Goal: Register for event/course: Sign up to attend an event or enroll in a course

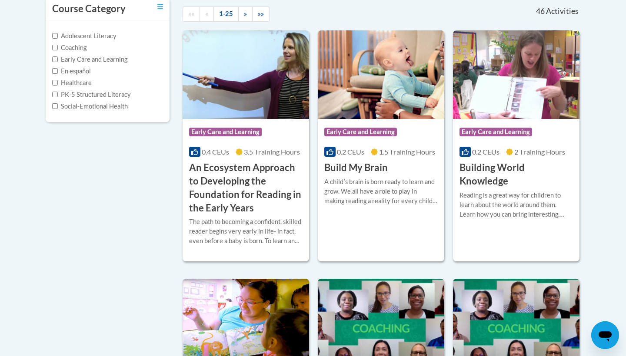
scroll to position [173, 0]
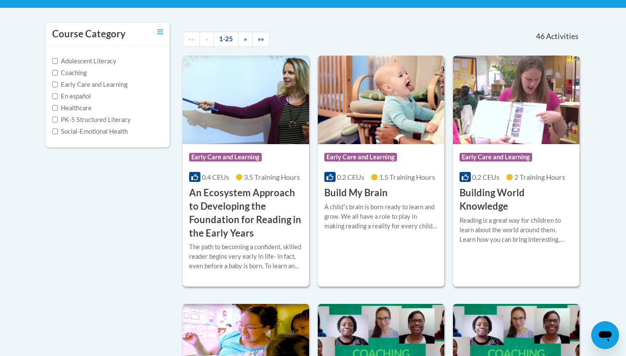
click at [98, 83] on label "Early Care and Learning" at bounding box center [89, 85] width 75 height 10
click at [58, 83] on input "Early Care and Learning" at bounding box center [55, 85] width 6 height 6
checkbox input "true"
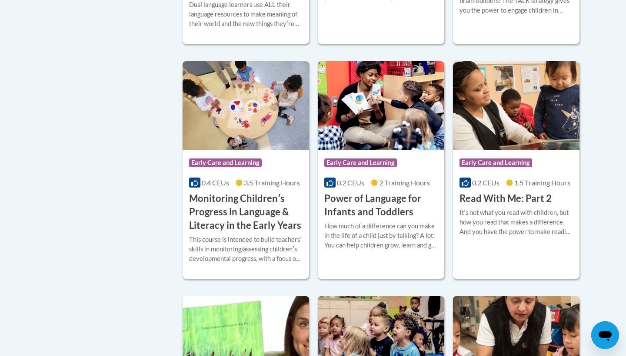
scroll to position [646, 0]
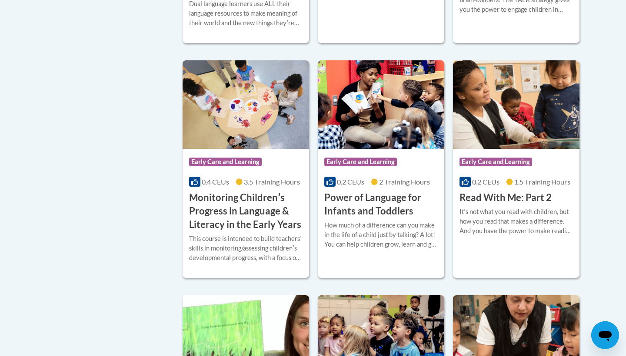
click at [399, 205] on h3 "Power of Language for Infants and Toddlers" at bounding box center [380, 204] width 113 height 27
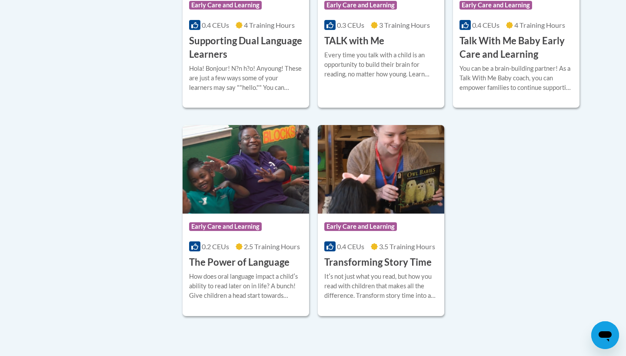
scroll to position [1257, 0]
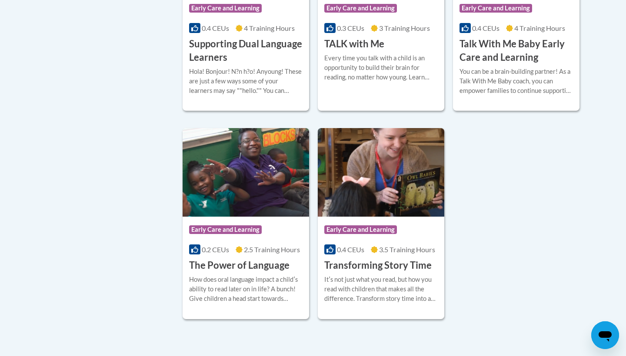
click at [260, 272] on h3 "The Power of Language" at bounding box center [239, 265] width 100 height 13
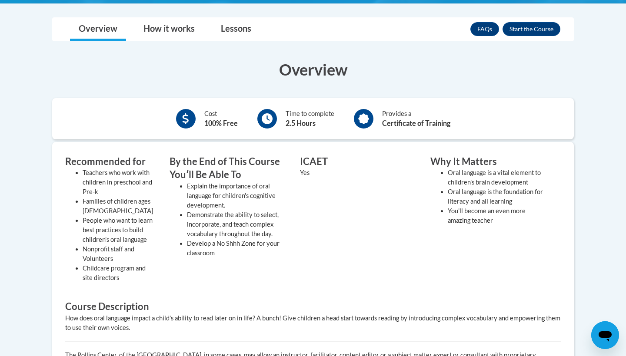
scroll to position [211, 0]
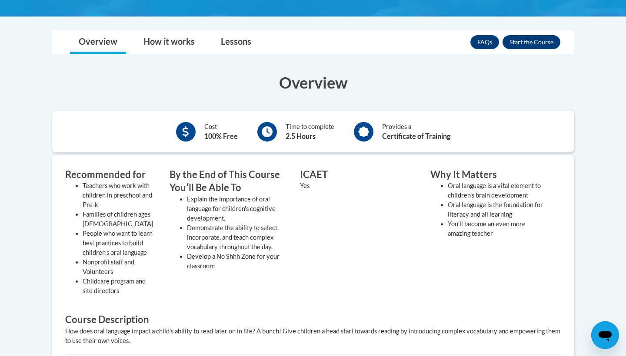
click at [521, 42] on button "Enroll" at bounding box center [531, 42] width 58 height 14
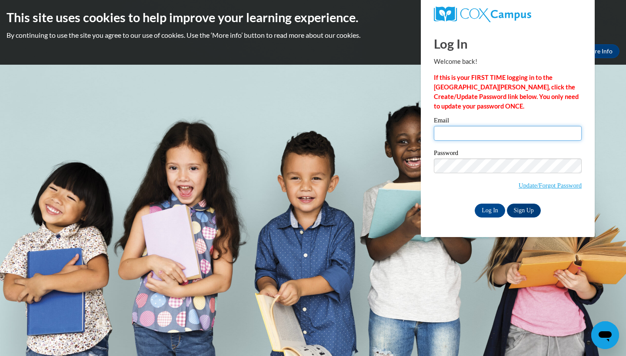
type input "imcghee@mccsc.edu"
click at [482, 210] on input "Log In" at bounding box center [490, 211] width 30 height 14
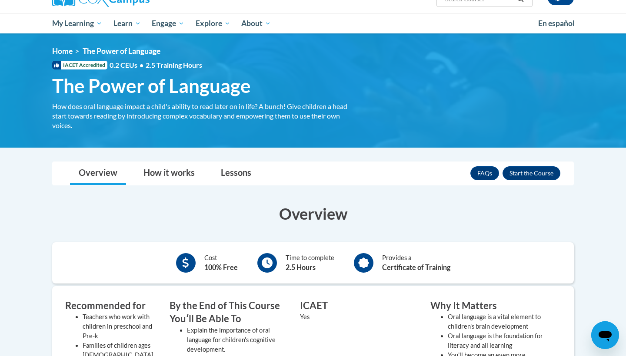
scroll to position [79, 0]
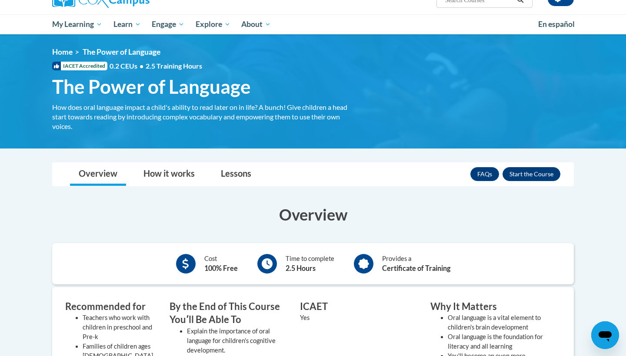
click at [537, 174] on button "Enroll" at bounding box center [531, 174] width 58 height 14
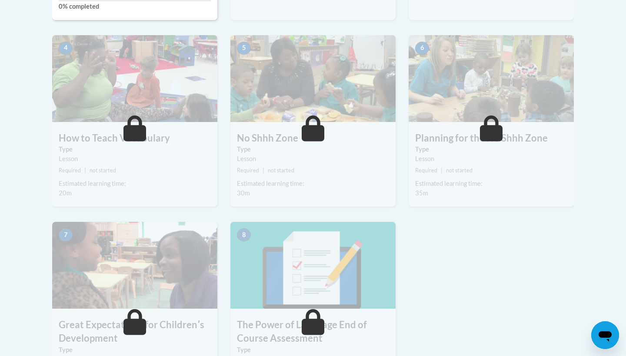
scroll to position [313, 0]
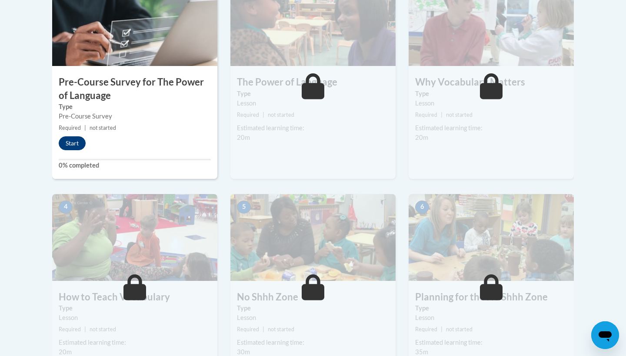
click at [73, 140] on button "Start" at bounding box center [72, 143] width 27 height 14
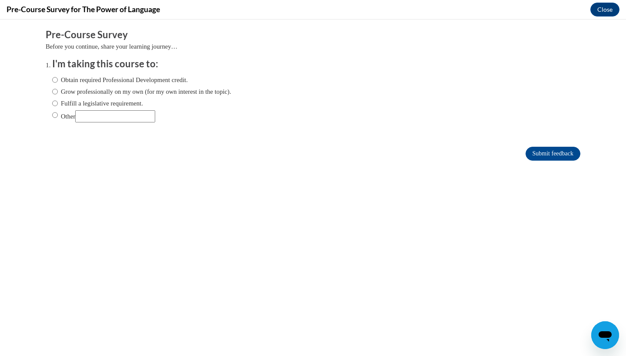
scroll to position [0, 0]
click at [127, 80] on label "Obtain required Professional Development credit." at bounding box center [120, 80] width 136 height 10
click at [58, 80] on input "Obtain required Professional Development credit." at bounding box center [55, 80] width 6 height 10
radio input "true"
click at [544, 148] on input "Submit feedback" at bounding box center [552, 154] width 55 height 14
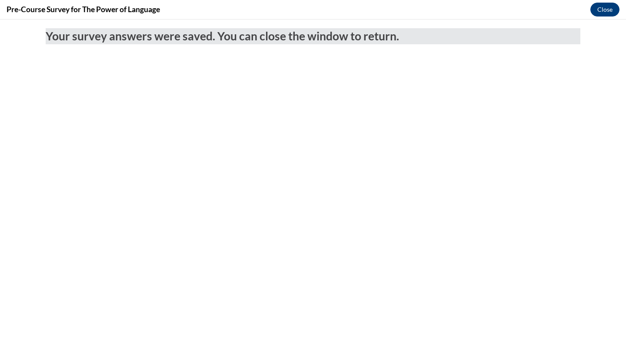
click at [612, 11] on button "Close" at bounding box center [604, 10] width 29 height 14
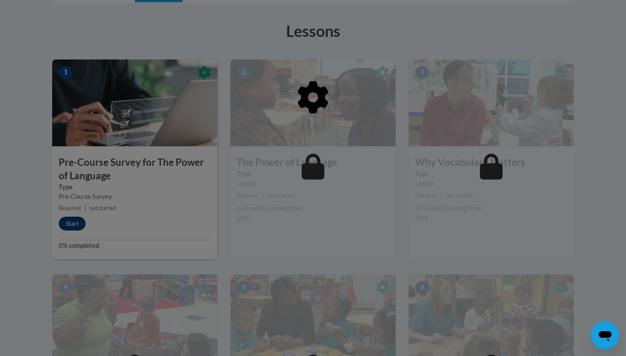
scroll to position [229, 0]
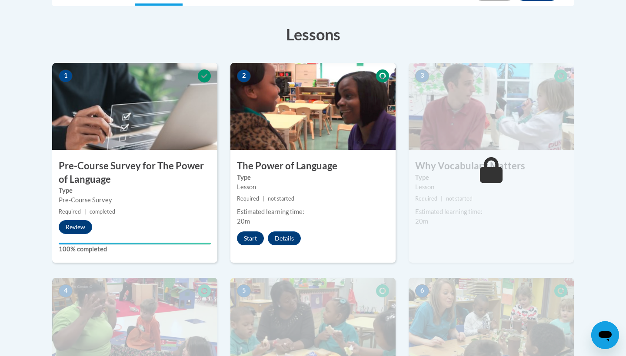
click at [251, 239] on button "Start" at bounding box center [250, 239] width 27 height 14
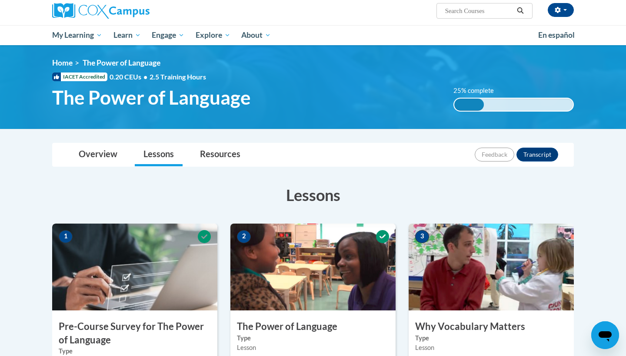
scroll to position [81, 0]
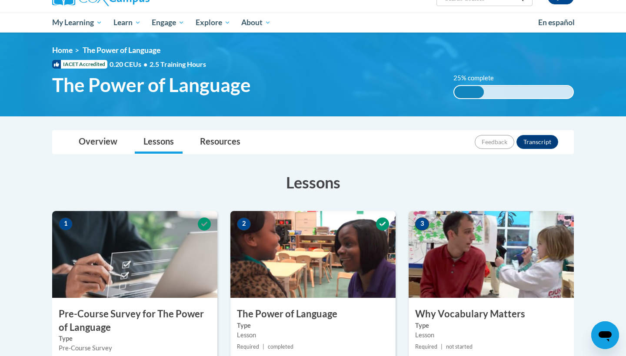
click at [366, 254] on img at bounding box center [312, 254] width 165 height 87
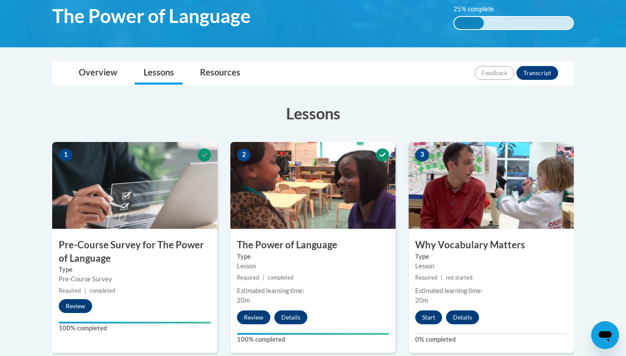
scroll to position [150, 0]
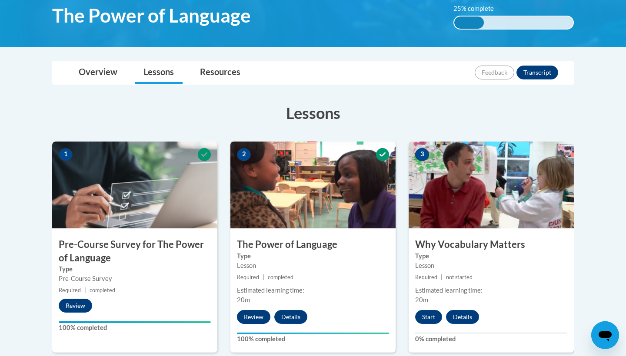
click at [268, 314] on button "Review" at bounding box center [253, 317] width 33 height 14
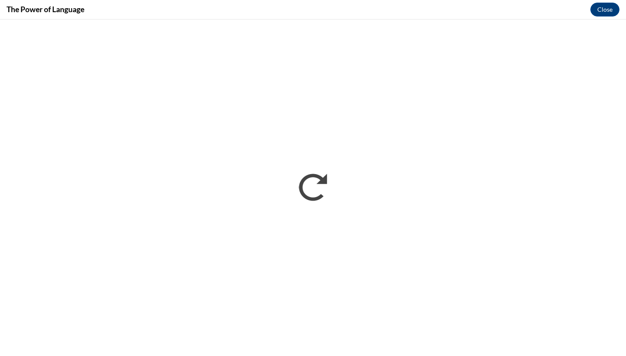
scroll to position [0, 0]
click at [604, 12] on button "Close" at bounding box center [604, 10] width 29 height 14
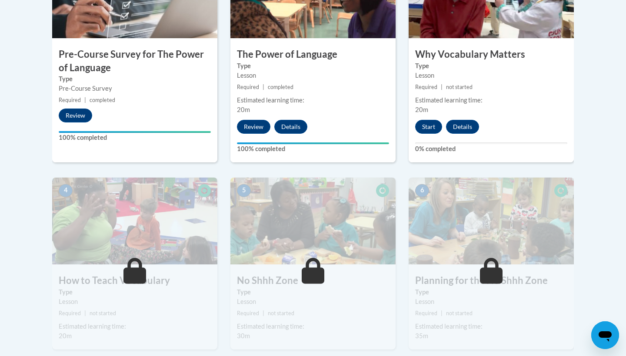
scroll to position [335, 0]
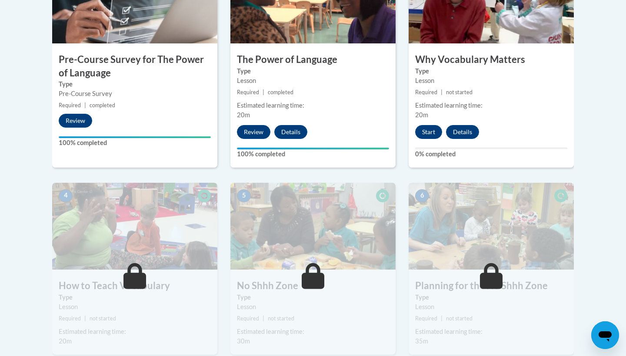
click at [432, 139] on div "3 Why Vocabulary Matters Type Lesson Required | not started Estimated learning …" at bounding box center [491, 62] width 165 height 211
click at [432, 132] on button "Start" at bounding box center [428, 132] width 27 height 14
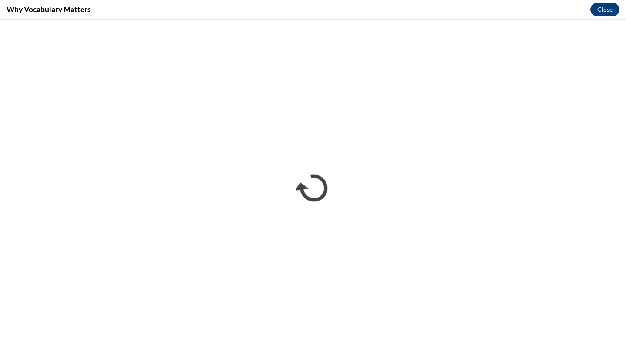
scroll to position [0, 0]
click at [601, 8] on button "Close" at bounding box center [604, 10] width 29 height 14
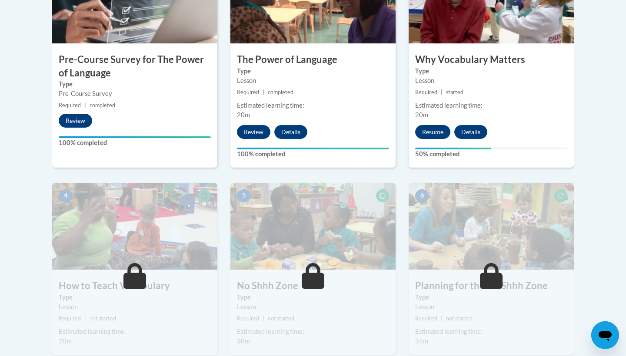
click at [424, 129] on button "Resume" at bounding box center [432, 132] width 35 height 14
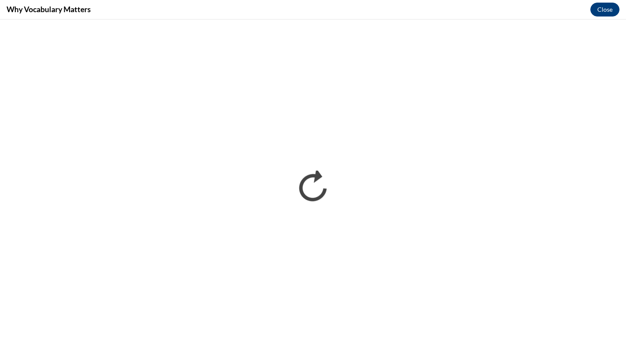
click at [604, 7] on button "Close" at bounding box center [604, 10] width 29 height 14
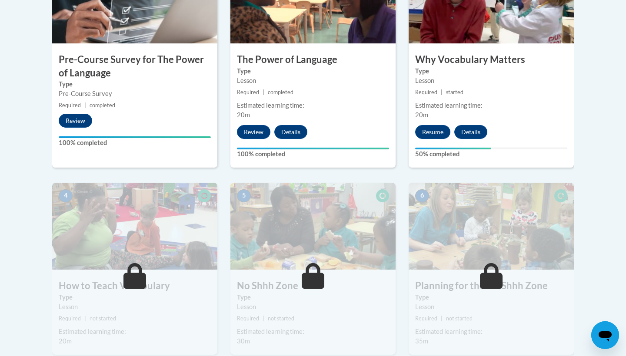
scroll to position [335, 0]
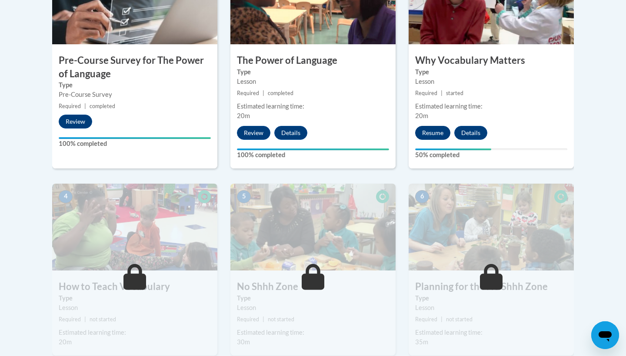
click at [429, 135] on button "Resume" at bounding box center [432, 133] width 35 height 14
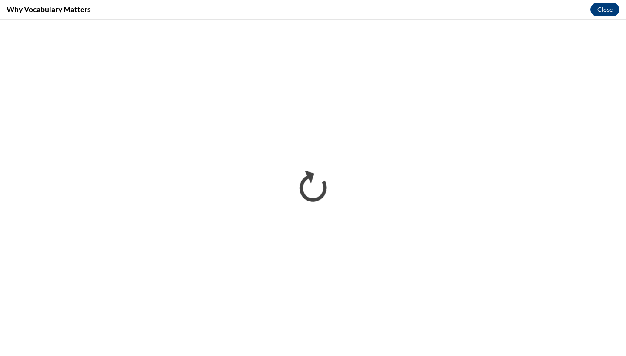
scroll to position [0, 0]
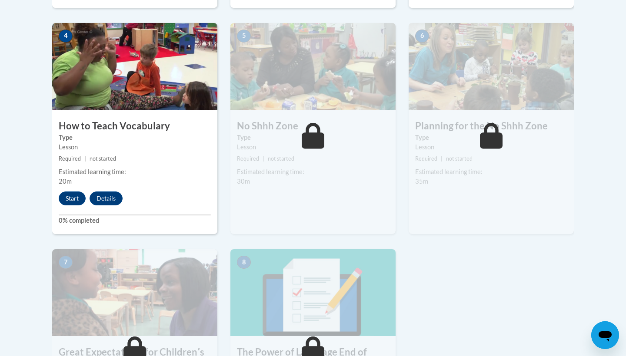
scroll to position [551, 0]
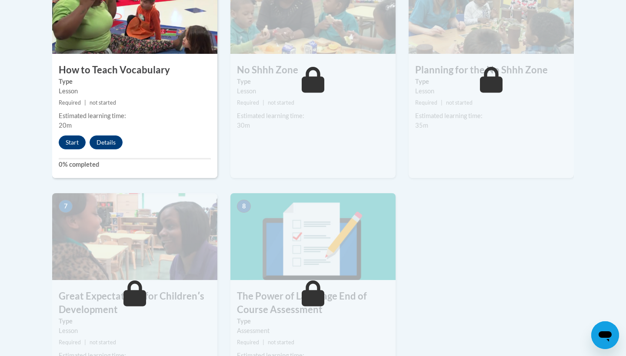
click at [78, 155] on div "4 How to Teach Vocabulary Type Lesson Required | not started Estimated learning…" at bounding box center [134, 72] width 165 height 211
click at [76, 137] on button "Start" at bounding box center [72, 143] width 27 height 14
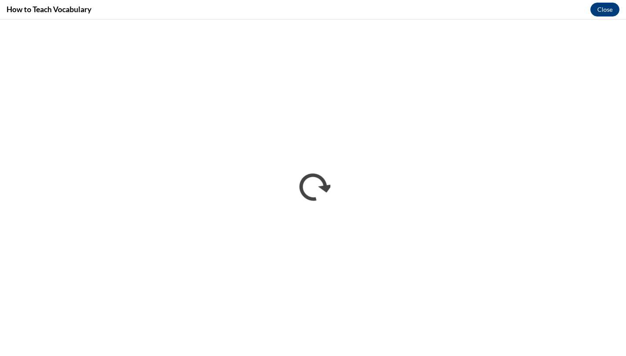
scroll to position [0, 0]
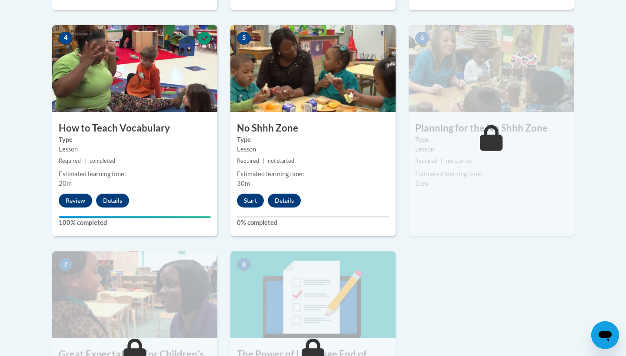
scroll to position [485, 0]
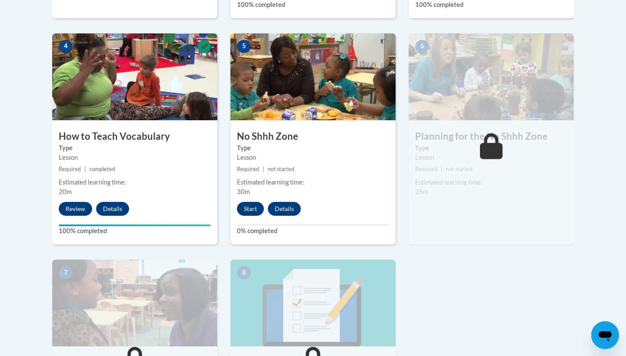
click at [253, 207] on button "Start" at bounding box center [250, 209] width 27 height 14
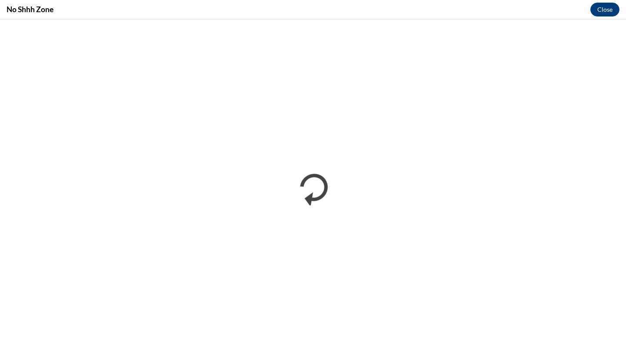
scroll to position [0, 0]
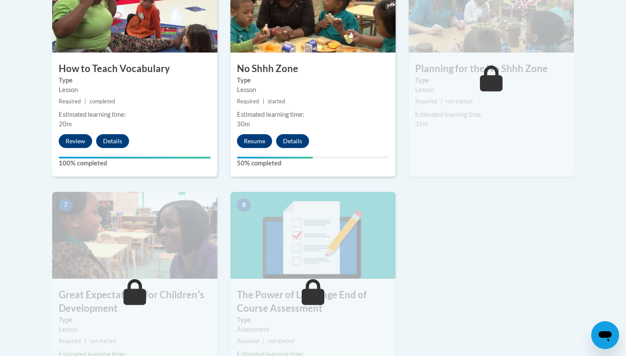
scroll to position [538, 0]
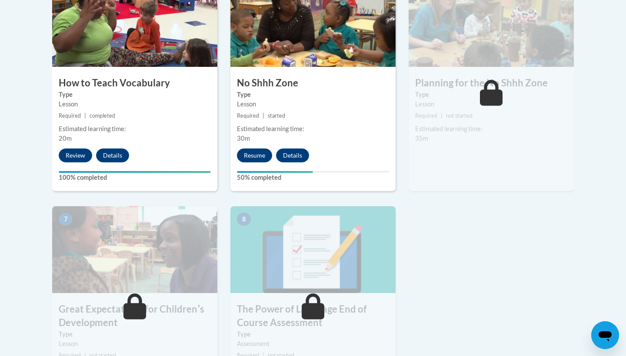
click at [253, 153] on button "Resume" at bounding box center [254, 156] width 35 height 14
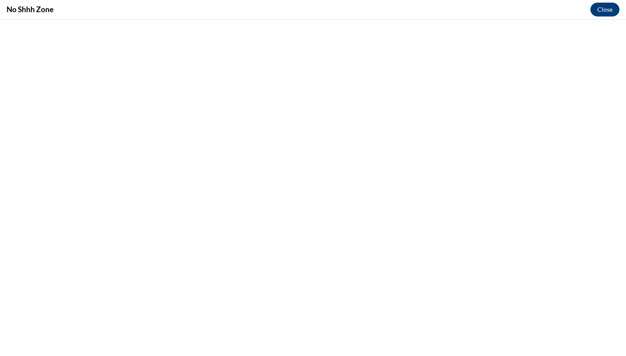
click at [609, 15] on button "Close" at bounding box center [604, 10] width 29 height 14
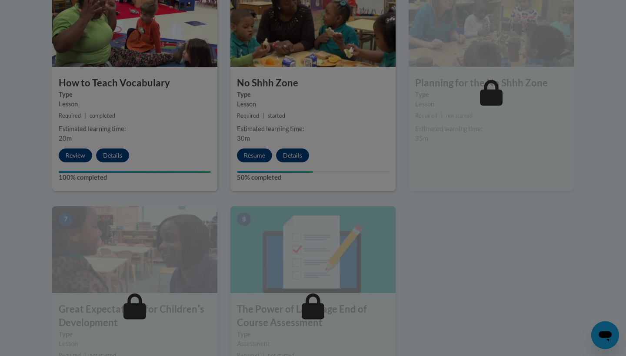
scroll to position [0, 0]
click at [259, 160] on div at bounding box center [313, 178] width 626 height 356
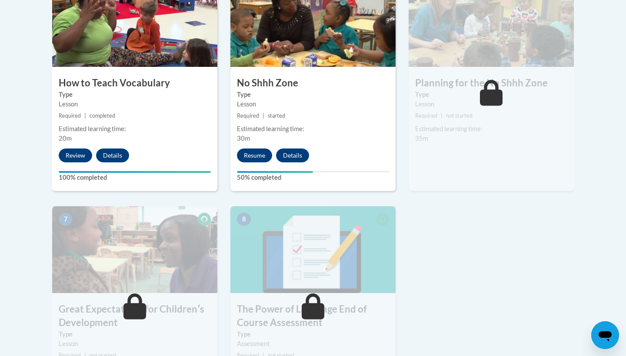
click at [259, 160] on button "Resume" at bounding box center [254, 156] width 35 height 14
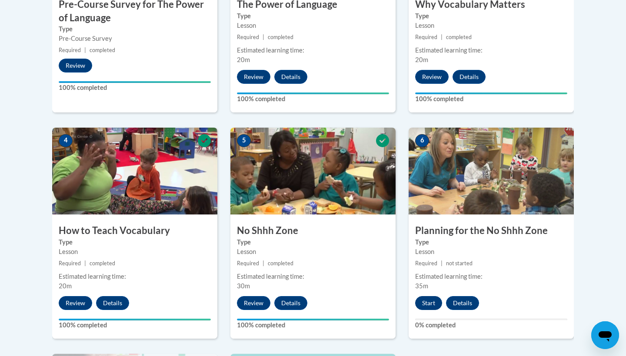
scroll to position [394, 0]
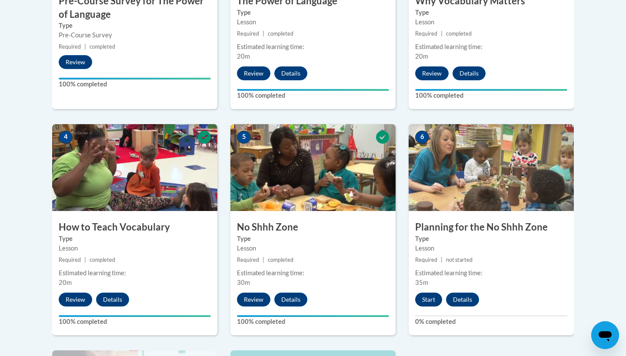
click at [435, 301] on button "Start" at bounding box center [428, 300] width 27 height 14
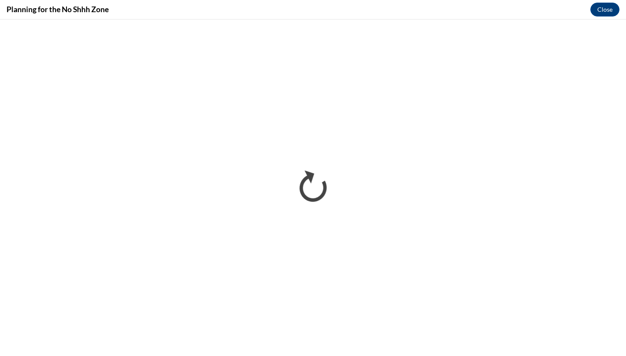
scroll to position [0, 0]
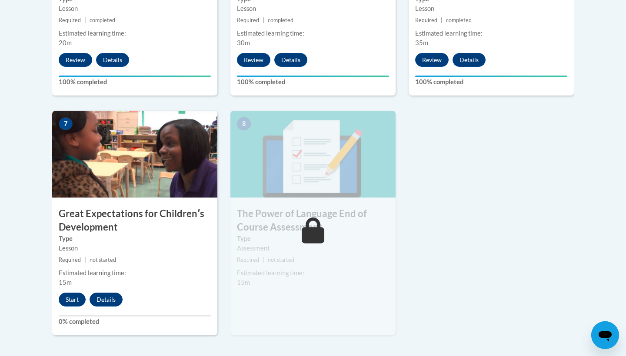
scroll to position [644, 0]
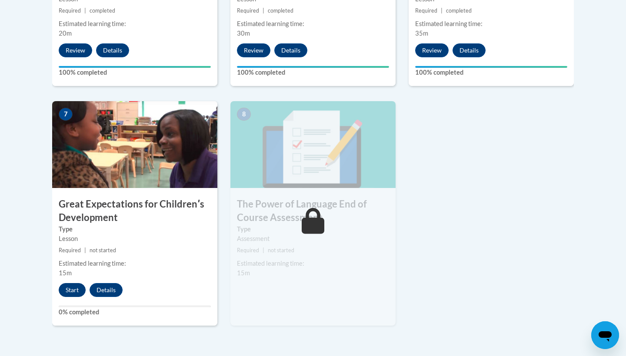
click at [74, 284] on button "Start" at bounding box center [72, 290] width 27 height 14
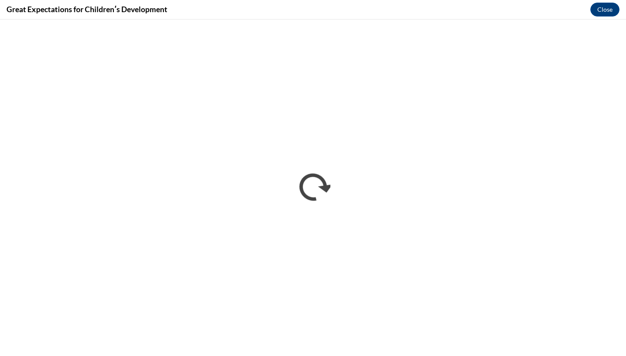
scroll to position [0, 0]
click at [311, 6] on div "Great Expectations for Childrenʹs Development Close" at bounding box center [313, 10] width 626 height 20
click at [319, 0] on div "Great Expectations for Childrenʹs Development Close" at bounding box center [313, 10] width 626 height 20
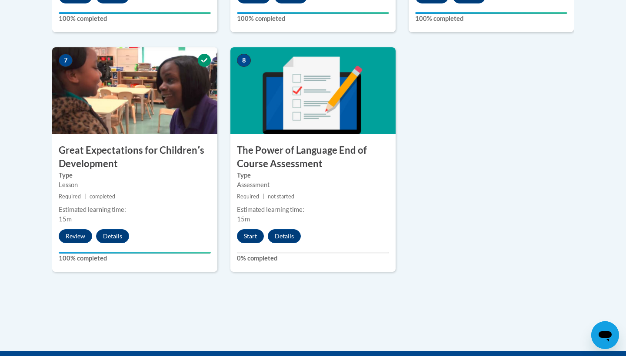
scroll to position [697, 0]
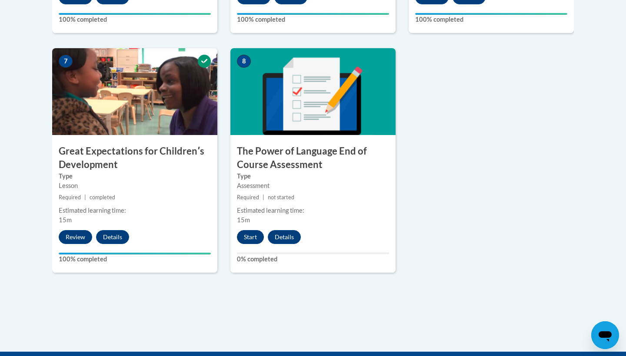
click at [259, 233] on button "Start" at bounding box center [250, 237] width 27 height 14
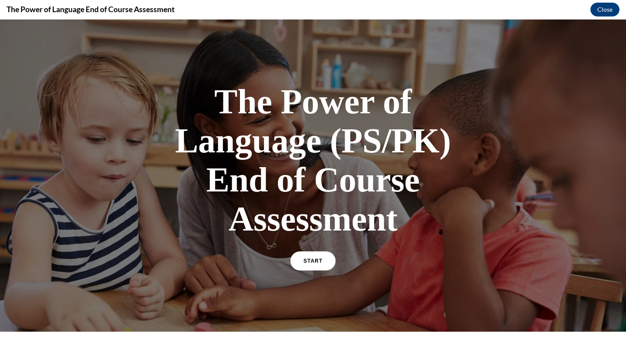
scroll to position [0, 0]
click at [306, 280] on div at bounding box center [313, 176] width 626 height 312
click at [304, 266] on link "START" at bounding box center [312, 261] width 47 height 20
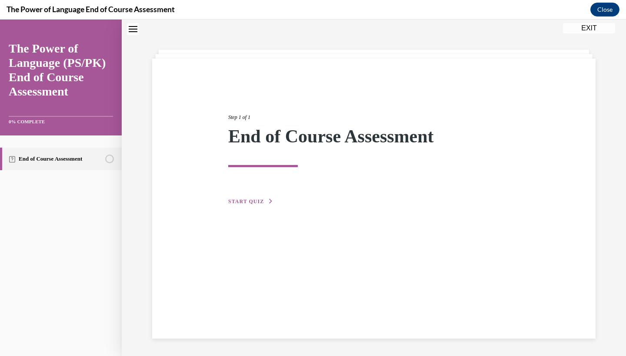
scroll to position [27, 0]
click at [250, 196] on div "Step 1 of 1 End of Course Assessment START QUIZ" at bounding box center [374, 149] width 304 height 113
click at [251, 204] on span "START QUIZ" at bounding box center [246, 202] width 36 height 6
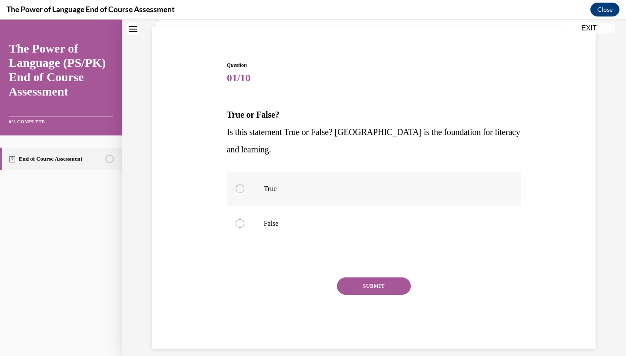
scroll to position [59, 0]
click at [251, 204] on label "True" at bounding box center [374, 189] width 294 height 35
click at [244, 194] on input "True" at bounding box center [240, 189] width 9 height 9
radio input "true"
click at [378, 294] on button "SUBMIT" at bounding box center [374, 286] width 74 height 17
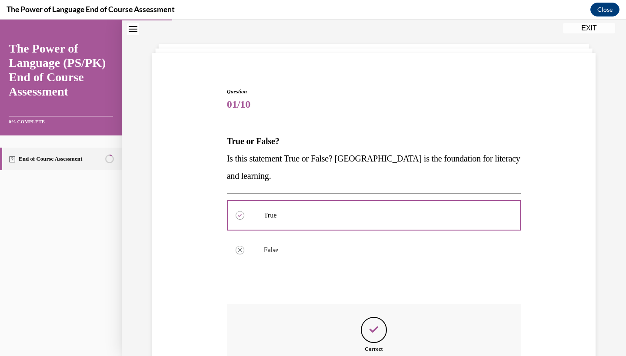
scroll to position [129, 0]
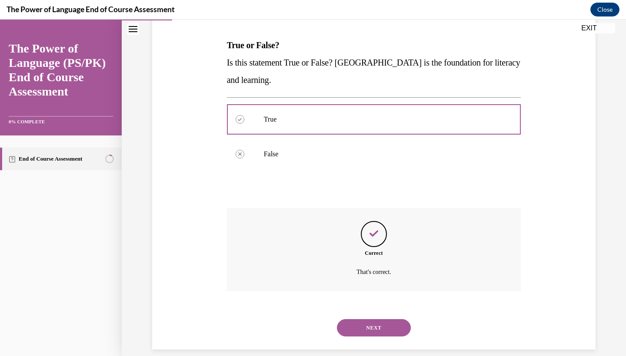
click at [375, 322] on button "NEXT" at bounding box center [374, 327] width 74 height 17
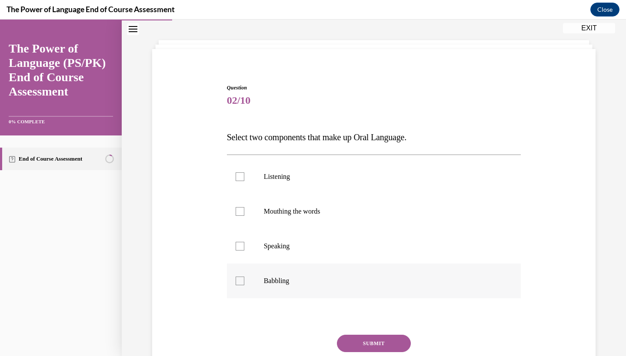
scroll to position [45, 0]
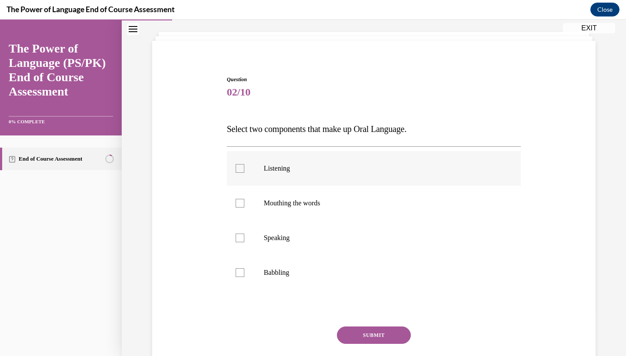
click at [359, 177] on label "Listening" at bounding box center [374, 168] width 294 height 35
click at [244, 173] on input "Listening" at bounding box center [240, 168] width 9 height 9
checkbox input "true"
click at [339, 244] on label "Speaking" at bounding box center [374, 238] width 294 height 35
click at [244, 242] on input "Speaking" at bounding box center [240, 238] width 9 height 9
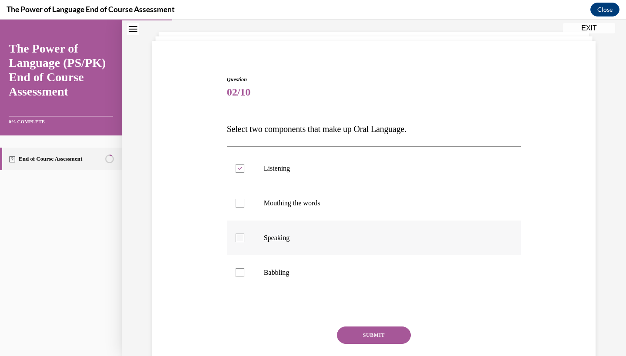
checkbox input "true"
click at [364, 329] on button "SUBMIT" at bounding box center [374, 335] width 74 height 17
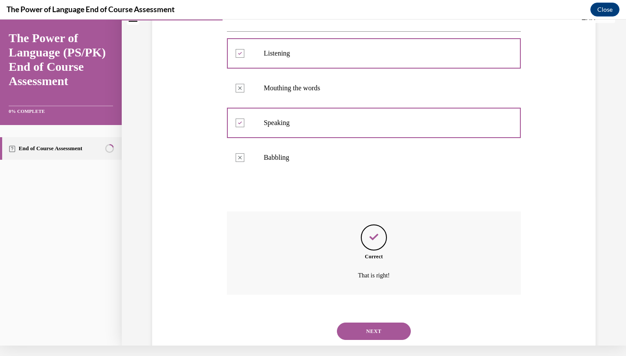
scroll to position [164, 0]
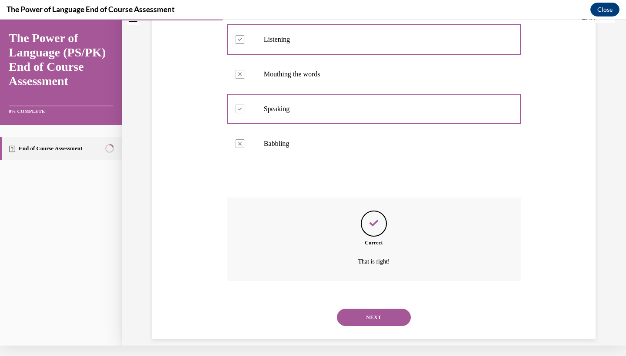
click at [375, 311] on button "NEXT" at bounding box center [374, 317] width 74 height 17
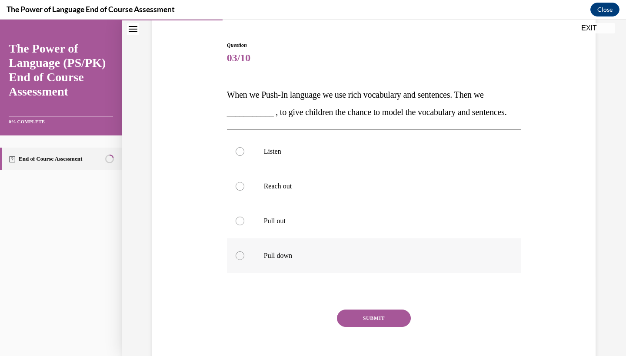
scroll to position [83, 0]
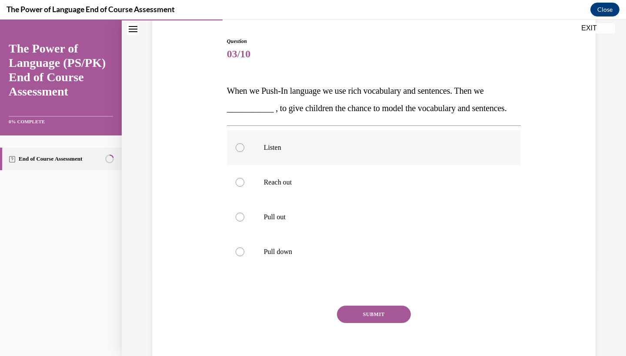
click at [426, 165] on label "Listen" at bounding box center [374, 147] width 294 height 35
click at [244, 152] on input "Listen" at bounding box center [240, 147] width 9 height 9
radio input "true"
click at [400, 222] on p "Pull out" at bounding box center [382, 217] width 236 height 9
click at [244, 222] on input "Pull out" at bounding box center [240, 217] width 9 height 9
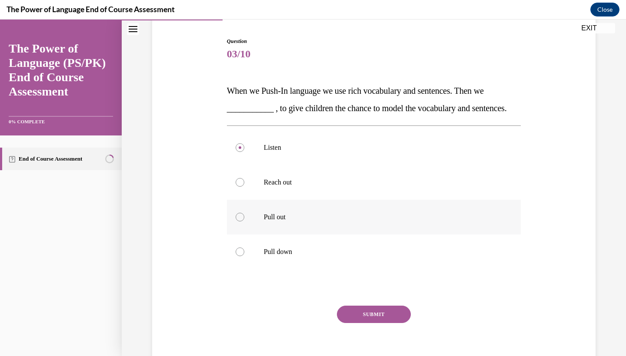
radio input "true"
click at [388, 323] on button "SUBMIT" at bounding box center [374, 314] width 74 height 17
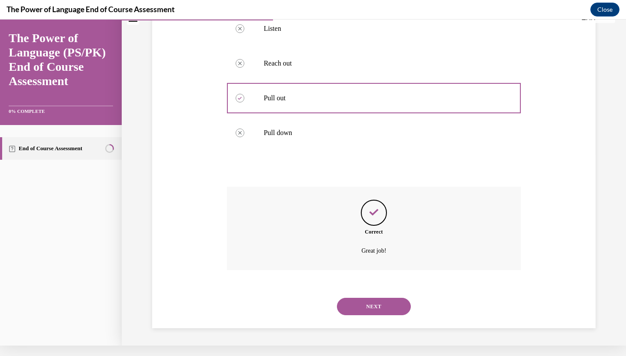
click at [391, 305] on button "NEXT" at bounding box center [374, 306] width 74 height 17
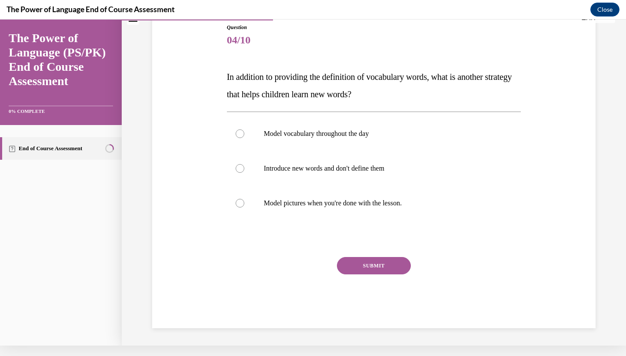
scroll to position [76, 0]
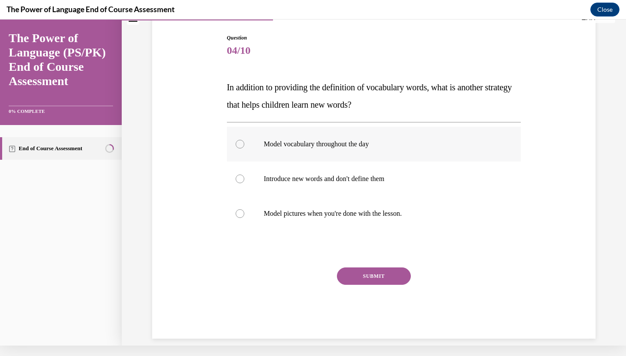
click at [450, 155] on label "Model vocabulary throughout the day" at bounding box center [374, 144] width 294 height 35
click at [244, 149] on input "Model vocabulary throughout the day" at bounding box center [240, 144] width 9 height 9
radio input "true"
click at [372, 277] on button "SUBMIT" at bounding box center [374, 276] width 74 height 17
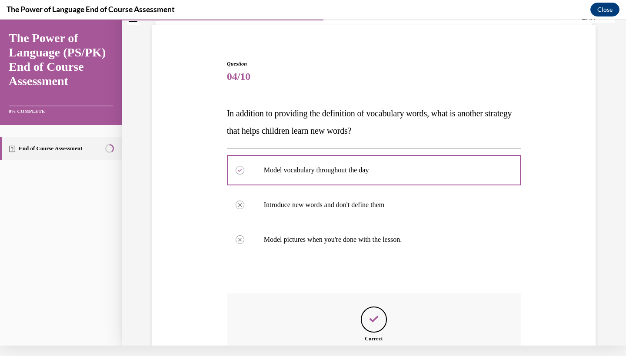
scroll to position [146, 0]
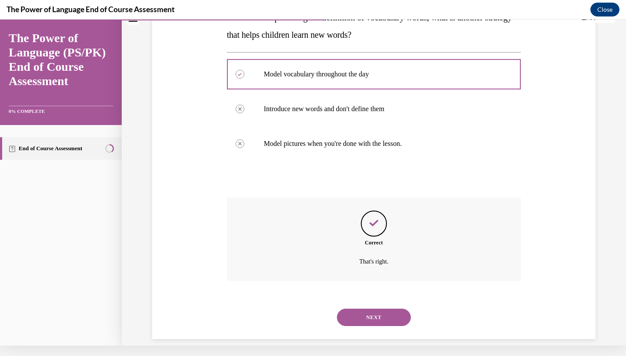
click at [355, 309] on button "NEXT" at bounding box center [374, 317] width 74 height 17
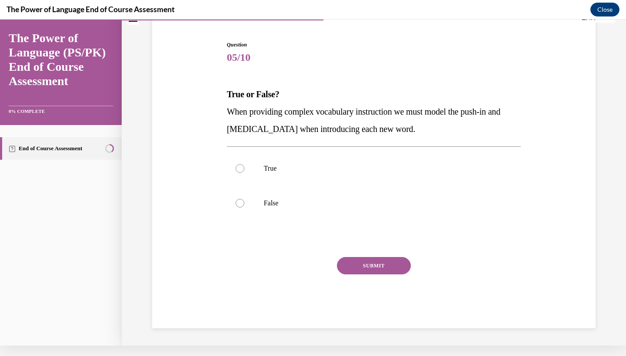
scroll to position [59, 0]
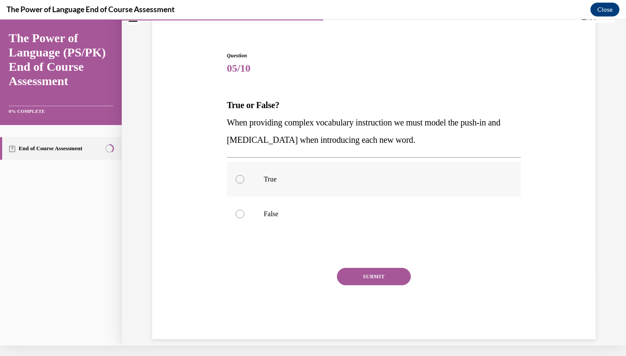
click at [464, 174] on label "True" at bounding box center [374, 179] width 294 height 35
click at [244, 175] on input "True" at bounding box center [240, 179] width 9 height 9
radio input "true"
click at [404, 269] on button "SUBMIT" at bounding box center [374, 276] width 74 height 17
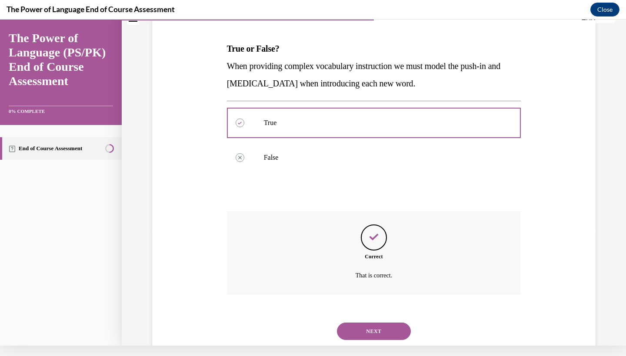
scroll to position [129, 0]
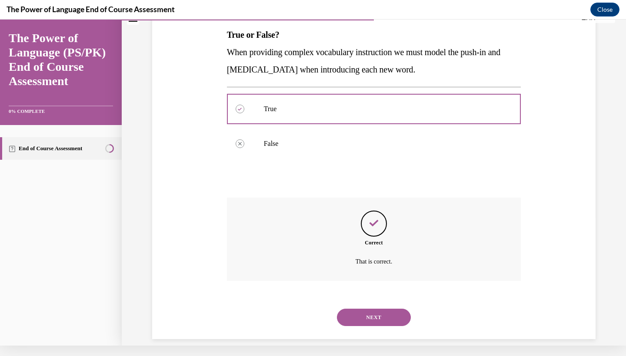
click at [379, 309] on button "NEXT" at bounding box center [374, 317] width 74 height 17
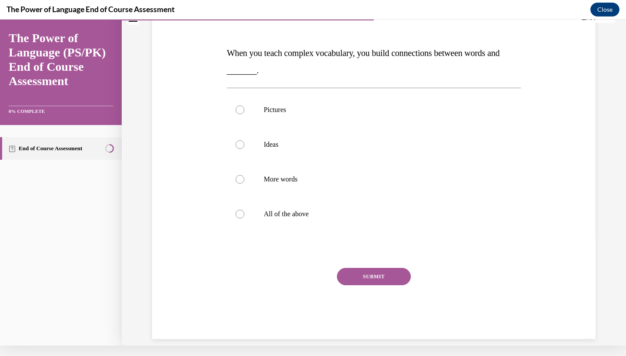
scroll to position [0, 0]
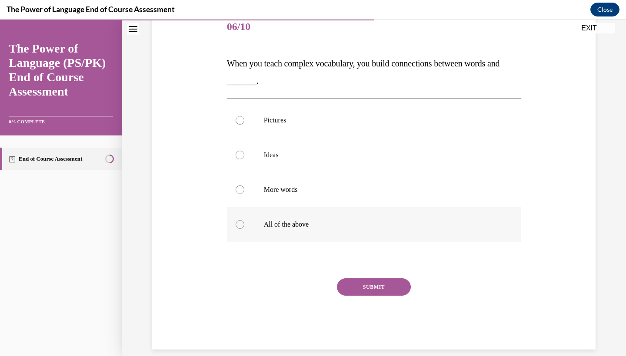
click at [325, 235] on label "All of the above" at bounding box center [374, 224] width 294 height 35
click at [244, 229] on input "All of the above" at bounding box center [240, 224] width 9 height 9
radio input "true"
click at [404, 201] on label "More words" at bounding box center [374, 190] width 294 height 35
click at [244, 194] on input "More words" at bounding box center [240, 190] width 9 height 9
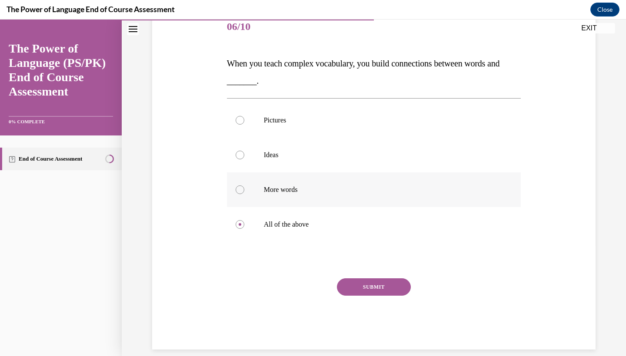
radio input "true"
click at [395, 227] on p "All of the above" at bounding box center [382, 224] width 236 height 9
click at [244, 227] on input "All of the above" at bounding box center [240, 224] width 9 height 9
radio input "true"
click at [398, 294] on button "SUBMIT" at bounding box center [374, 287] width 74 height 17
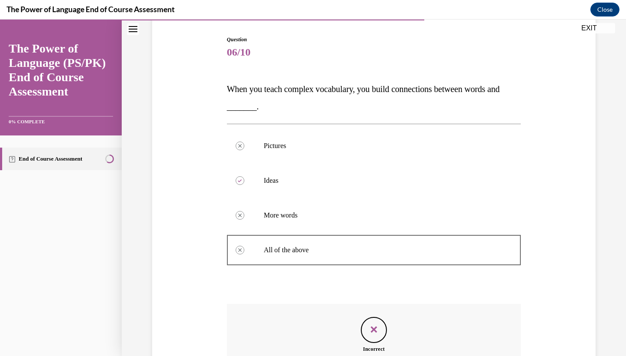
scroll to position [181, 0]
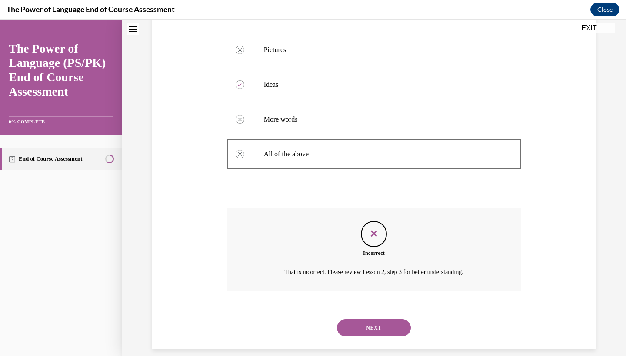
click at [380, 319] on button "NEXT" at bounding box center [374, 327] width 74 height 17
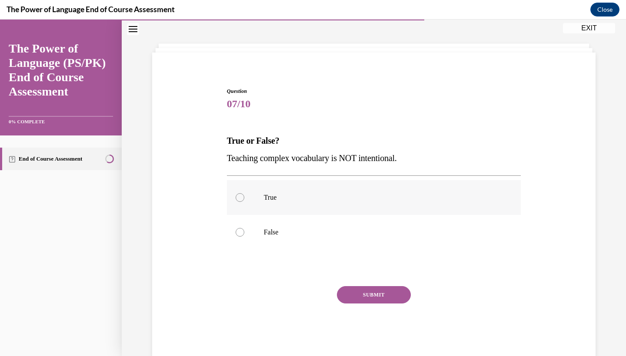
click at [478, 205] on label "True" at bounding box center [374, 197] width 294 height 35
click at [244, 202] on input "True" at bounding box center [240, 197] width 9 height 9
radio input "true"
click at [412, 236] on p "False" at bounding box center [382, 232] width 236 height 9
click at [244, 236] on input "False" at bounding box center [240, 232] width 9 height 9
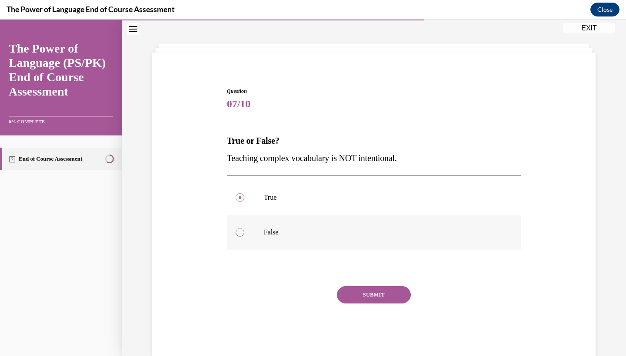
radio input "true"
click at [383, 291] on button "SUBMIT" at bounding box center [374, 294] width 74 height 17
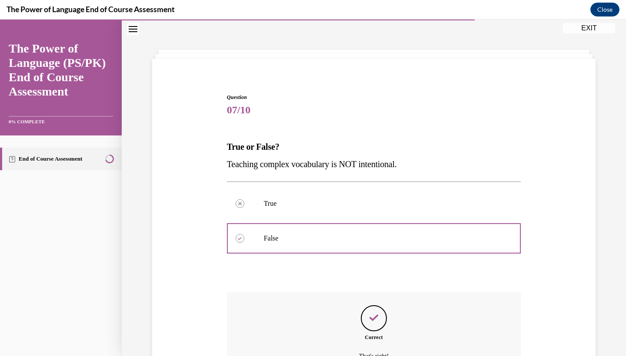
scroll to position [112, 0]
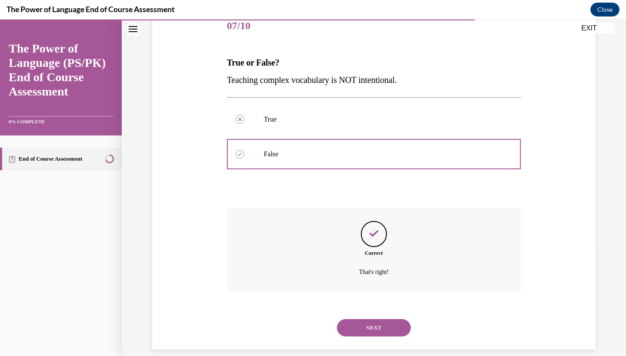
click at [376, 311] on div "NEXT" at bounding box center [374, 328] width 294 height 35
click at [378, 319] on button "NEXT" at bounding box center [374, 327] width 74 height 17
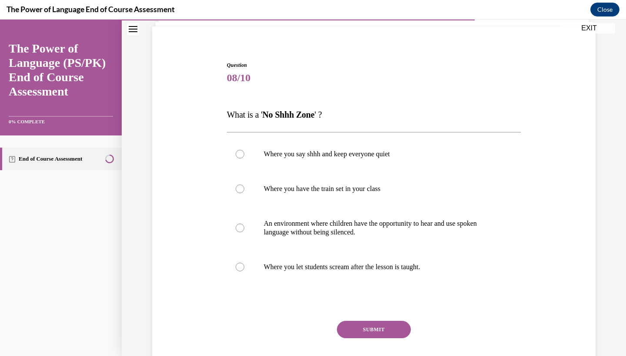
scroll to position [100, 0]
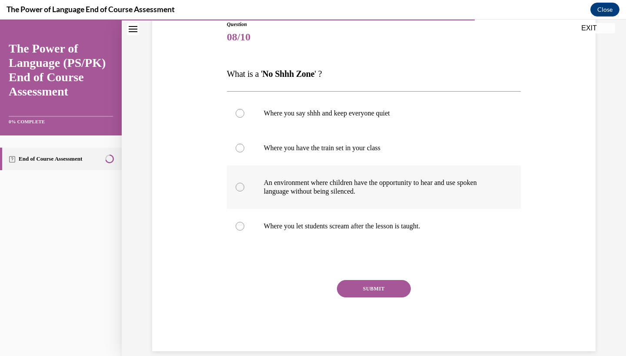
click at [449, 205] on label "An environment where children have the opportunity to hear and use spoken langu…" at bounding box center [374, 187] width 294 height 43
click at [244, 192] on input "An environment where children have the opportunity to hear and use spoken langu…" at bounding box center [240, 187] width 9 height 9
radio input "true"
click at [392, 298] on div "SUBMIT" at bounding box center [374, 301] width 294 height 43
click at [382, 289] on button "SUBMIT" at bounding box center [374, 288] width 74 height 17
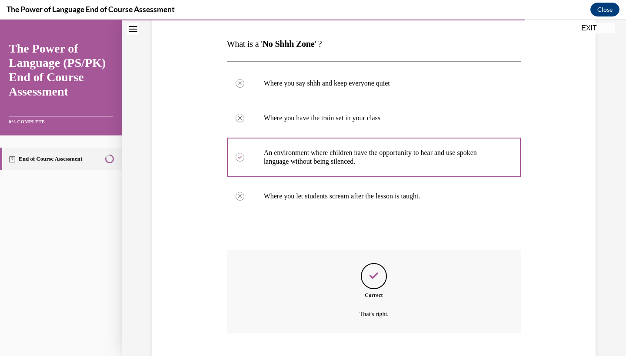
scroll to position [173, 0]
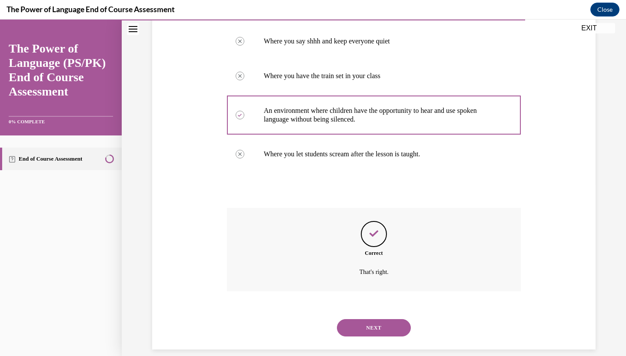
click at [379, 336] on div "SUBMIT NEXT" at bounding box center [374, 327] width 294 height 45
click at [379, 324] on button "NEXT" at bounding box center [374, 327] width 74 height 17
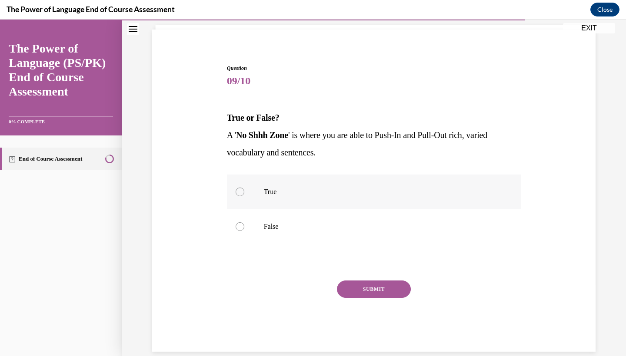
click at [515, 192] on label "True" at bounding box center [374, 192] width 294 height 35
click at [244, 192] on input "True" at bounding box center [240, 192] width 9 height 9
radio input "true"
click at [400, 295] on button "SUBMIT" at bounding box center [374, 289] width 74 height 17
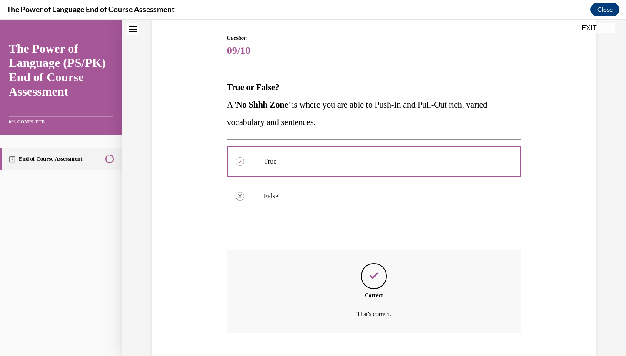
scroll to position [129, 0]
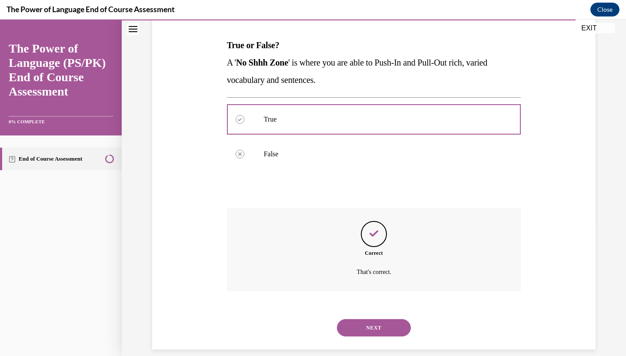
click at [386, 321] on button "NEXT" at bounding box center [374, 327] width 74 height 17
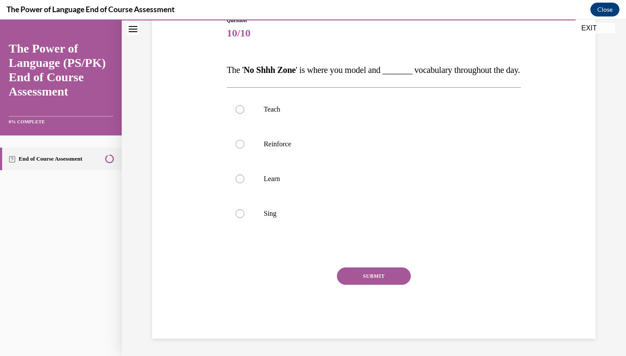
scroll to position [97, 0]
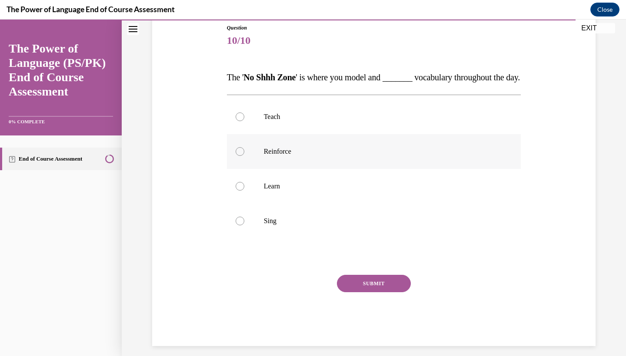
click at [425, 161] on label "Reinforce" at bounding box center [374, 151] width 294 height 35
click at [244, 156] on input "Reinforce" at bounding box center [240, 151] width 9 height 9
radio input "true"
click at [383, 292] on button "SUBMIT" at bounding box center [374, 283] width 74 height 17
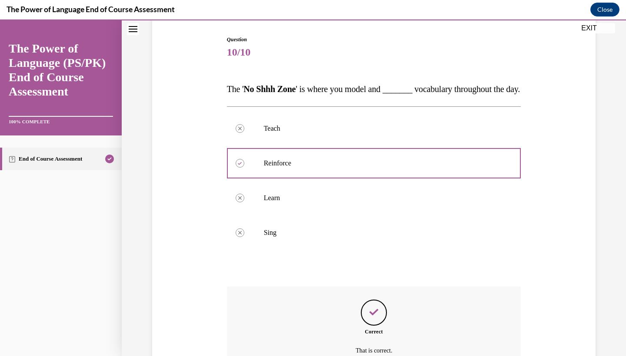
scroll to position [181, 0]
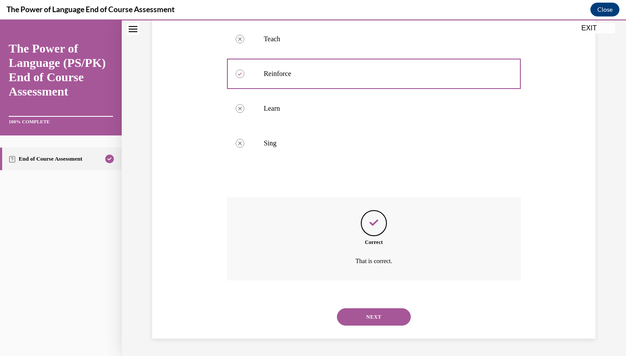
click at [386, 323] on button "NEXT" at bounding box center [374, 317] width 74 height 17
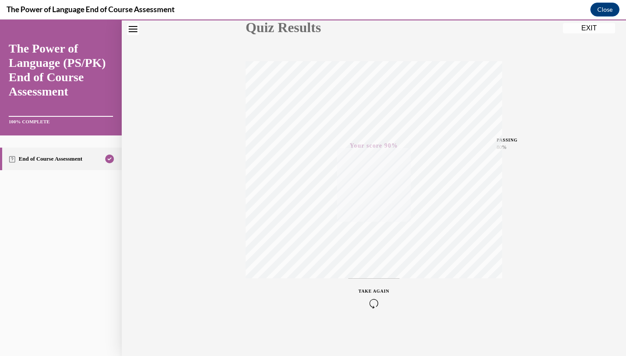
scroll to position [109, 0]
click at [602, 34] on div "Quiz Results PASSING 80% Your score 90% Passed PASSING 80% Your score Your scor…" at bounding box center [374, 147] width 504 height 418
click at [601, 30] on button "EXIT" at bounding box center [589, 28] width 52 height 10
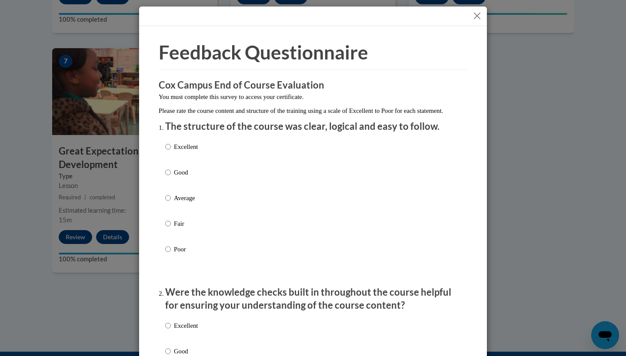
scroll to position [15, 0]
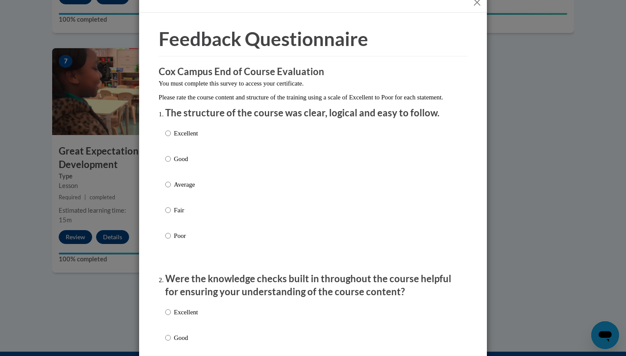
click at [229, 130] on li "The structure of the course was clear, logical and easy to follow. Excellent Go…" at bounding box center [313, 185] width 296 height 159
click at [186, 138] on p "Excellent" at bounding box center [186, 134] width 24 height 10
click at [171, 138] on input "Excellent" at bounding box center [168, 134] width 6 height 10
radio input "true"
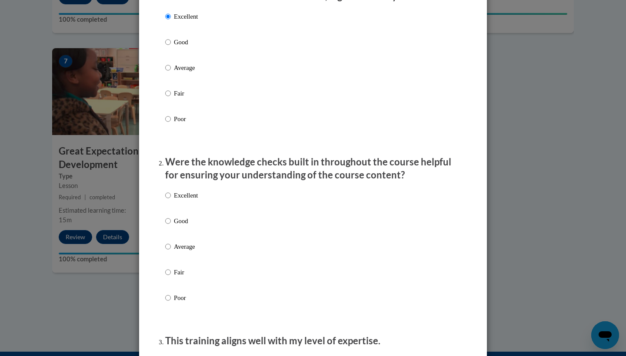
click at [187, 199] on p "Excellent" at bounding box center [186, 196] width 24 height 10
click at [171, 199] on input "Excellent" at bounding box center [168, 196] width 6 height 10
radio input "true"
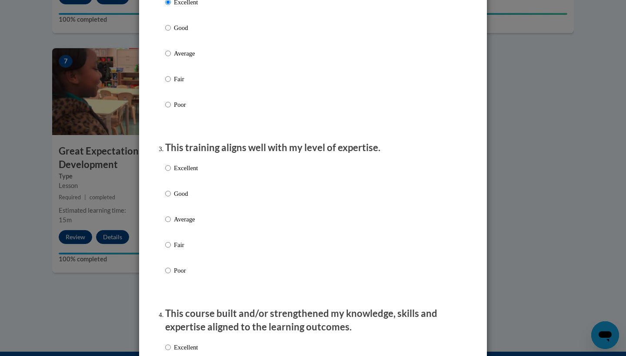
click at [196, 173] on p "Excellent" at bounding box center [186, 168] width 24 height 10
click at [171, 173] on input "Excellent" at bounding box center [168, 168] width 6 height 10
radio input "true"
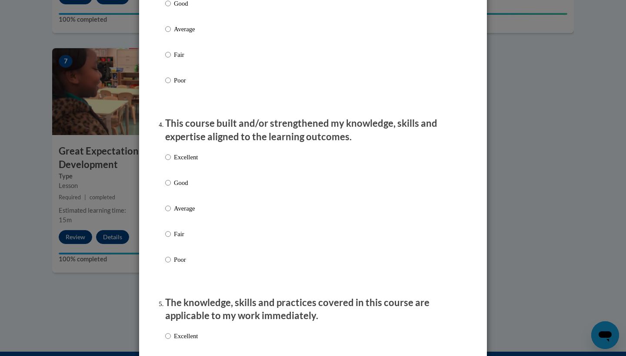
scroll to position [524, 0]
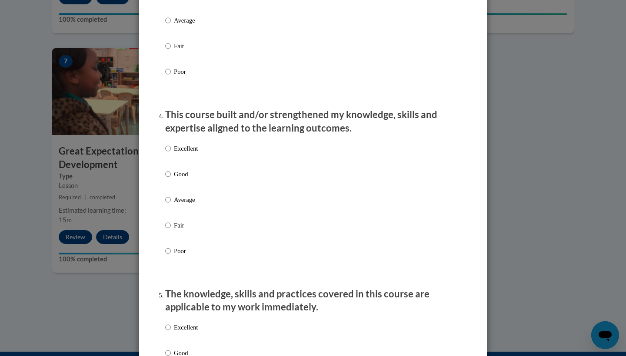
click at [193, 148] on div "Excellent Good Average Fair Poor" at bounding box center [181, 207] width 33 height 135
click at [190, 159] on label "Excellent" at bounding box center [181, 155] width 33 height 23
click at [171, 153] on input "Excellent" at bounding box center [168, 149] width 6 height 10
radio input "true"
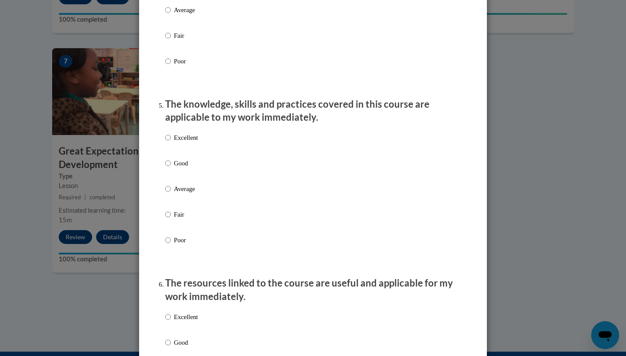
scroll to position [715, 0]
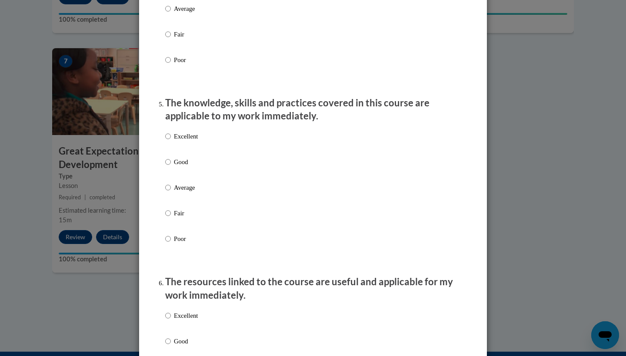
click at [195, 134] on div "Excellent Good Average Fair Poor" at bounding box center [181, 194] width 33 height 135
click at [186, 147] on label "Excellent" at bounding box center [181, 143] width 33 height 23
click at [171, 141] on input "Excellent" at bounding box center [168, 137] width 6 height 10
radio input "true"
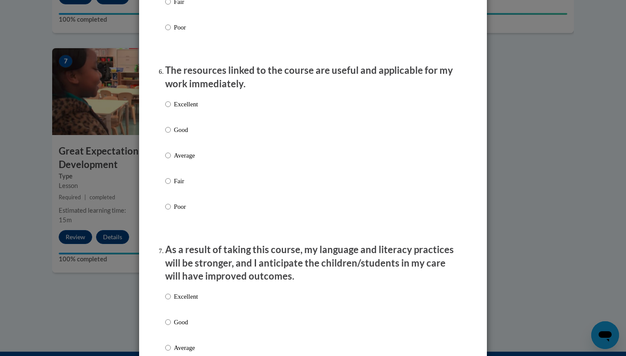
scroll to position [929, 0]
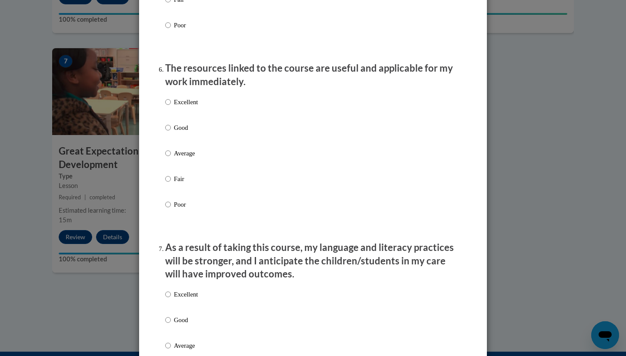
click at [199, 103] on div "Excellent Good Average Fair Poor" at bounding box center [313, 164] width 296 height 142
click at [190, 113] on label "Excellent" at bounding box center [181, 108] width 33 height 23
click at [171, 107] on input "Excellent" at bounding box center [168, 102] width 6 height 10
radio input "true"
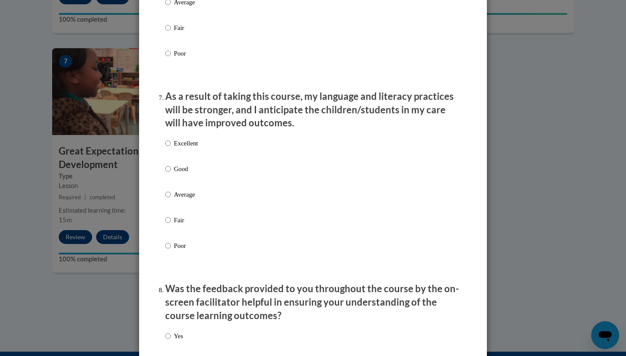
scroll to position [1095, 0]
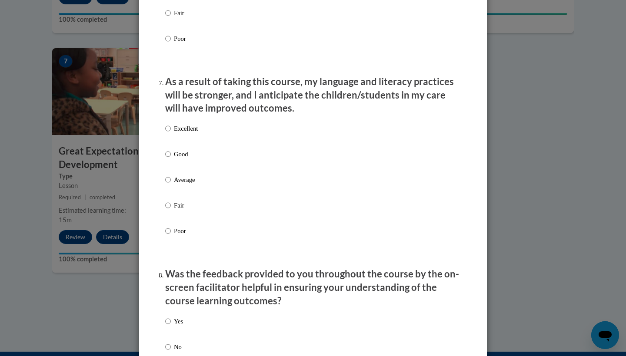
click at [185, 119] on li "As a result of taking this course, my language and literacy practices will be s…" at bounding box center [313, 168] width 296 height 186
click at [185, 126] on p "Excellent" at bounding box center [186, 129] width 24 height 10
click at [171, 126] on input "Excellent" at bounding box center [168, 129] width 6 height 10
radio input "true"
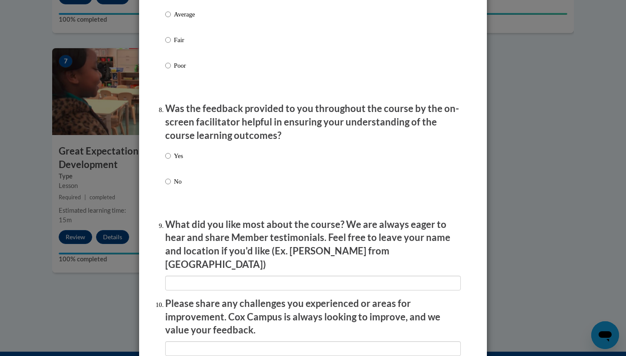
scroll to position [1266, 0]
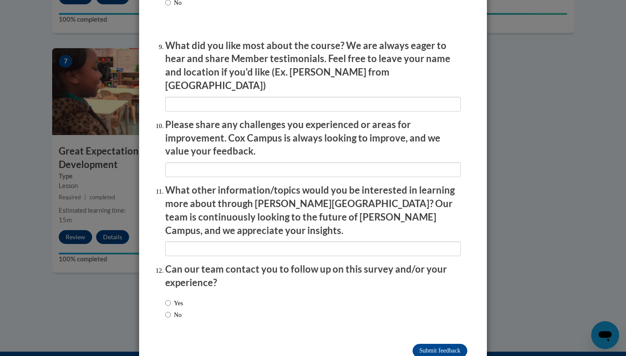
scroll to position [1439, 0]
click at [440, 345] on input "Submit feedback" at bounding box center [439, 352] width 55 height 14
click at [438, 345] on input "Submitting" at bounding box center [439, 352] width 55 height 14
